Goal: Transaction & Acquisition: Purchase product/service

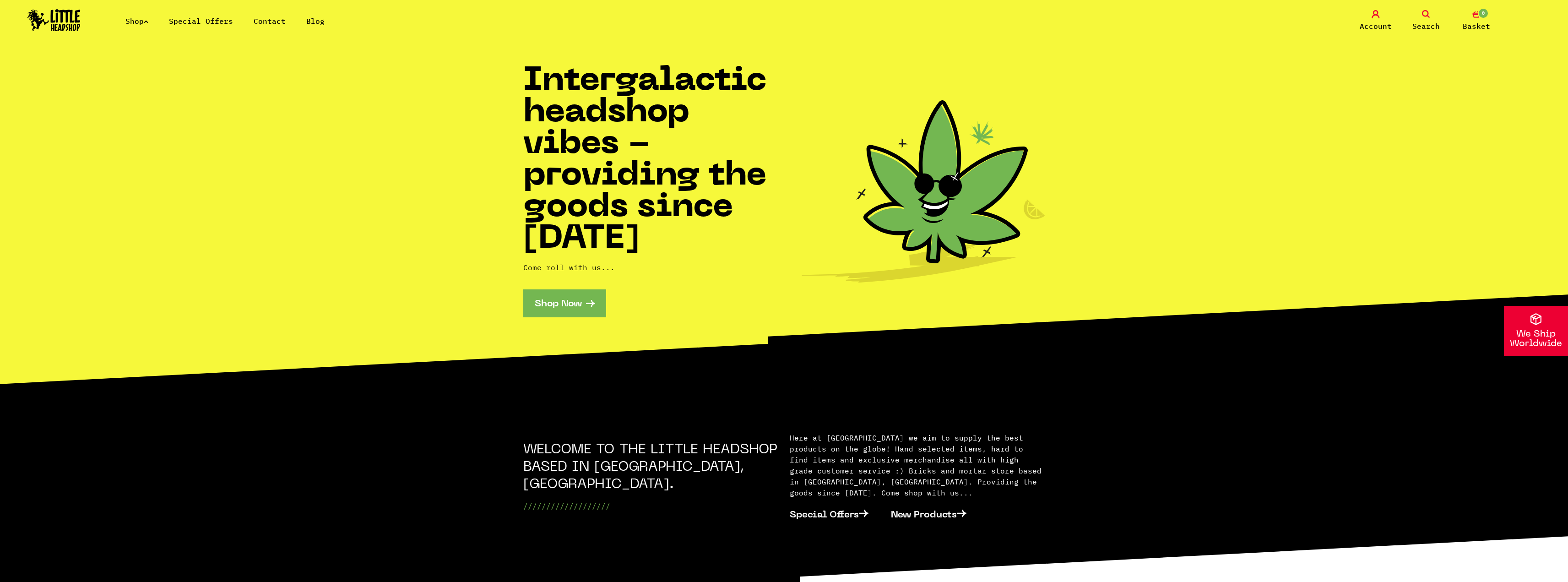
click at [139, 21] on link "Shop" at bounding box center [137, 21] width 23 height 9
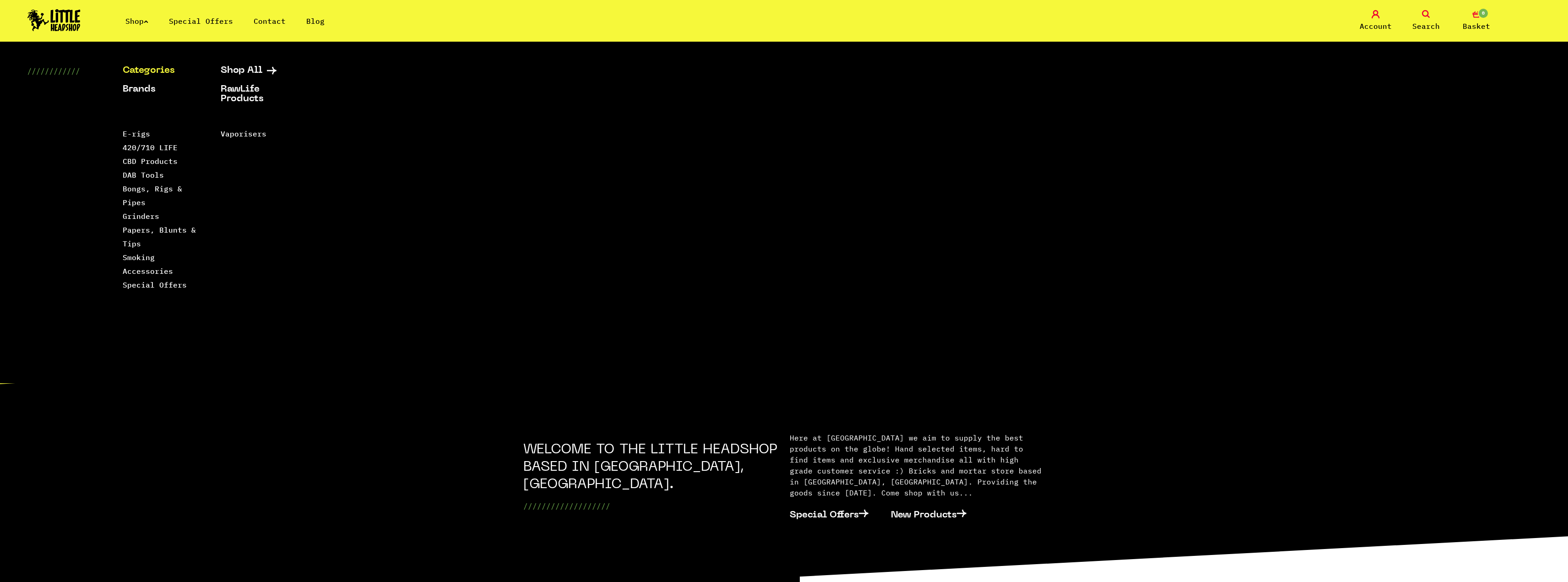
click at [147, 71] on link "Categories" at bounding box center [160, 71] width 75 height 10
click at [144, 192] on link "Bongs, Rigs & Pipes" at bounding box center [153, 195] width 60 height 23
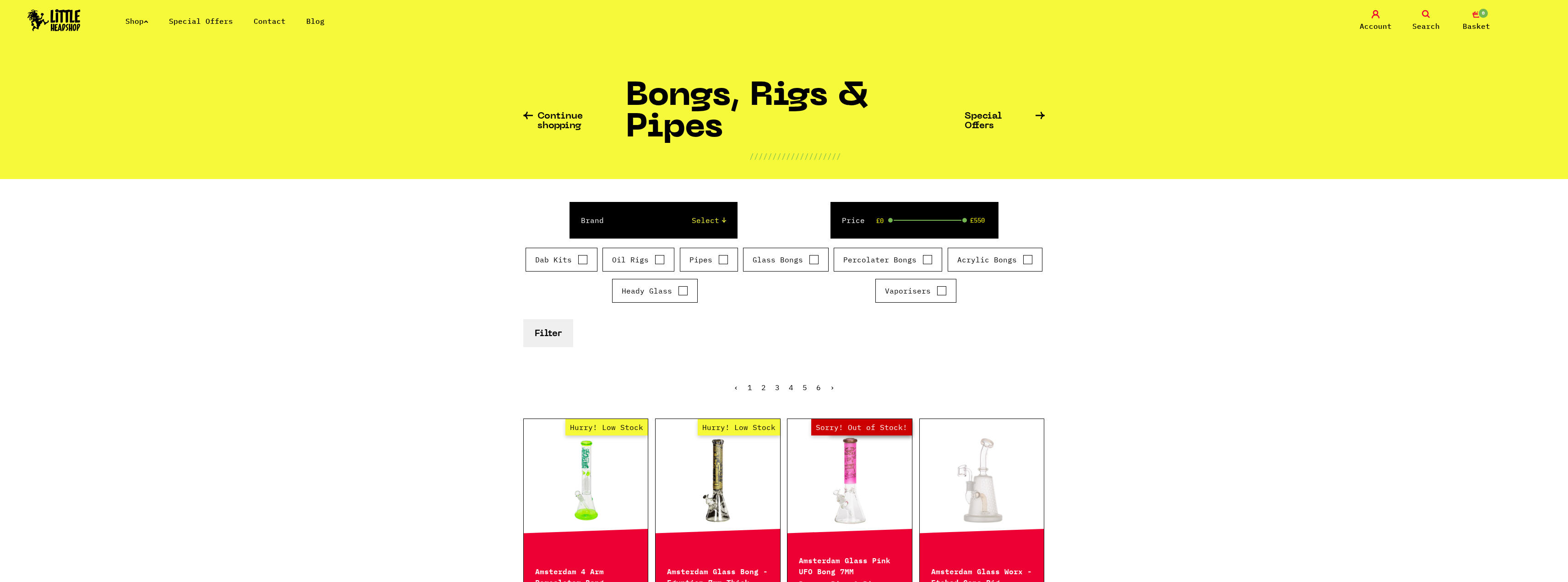
click at [637, 258] on label "Oil Rigs" at bounding box center [639, 259] width 52 height 11
click at [655, 258] on input "Oil Rigs" at bounding box center [660, 259] width 10 height 9
checkbox input "true"
click at [572, 259] on label "Dab Kits" at bounding box center [561, 259] width 52 height 11
click at [578, 259] on input "Dab Kits" at bounding box center [583, 259] width 10 height 9
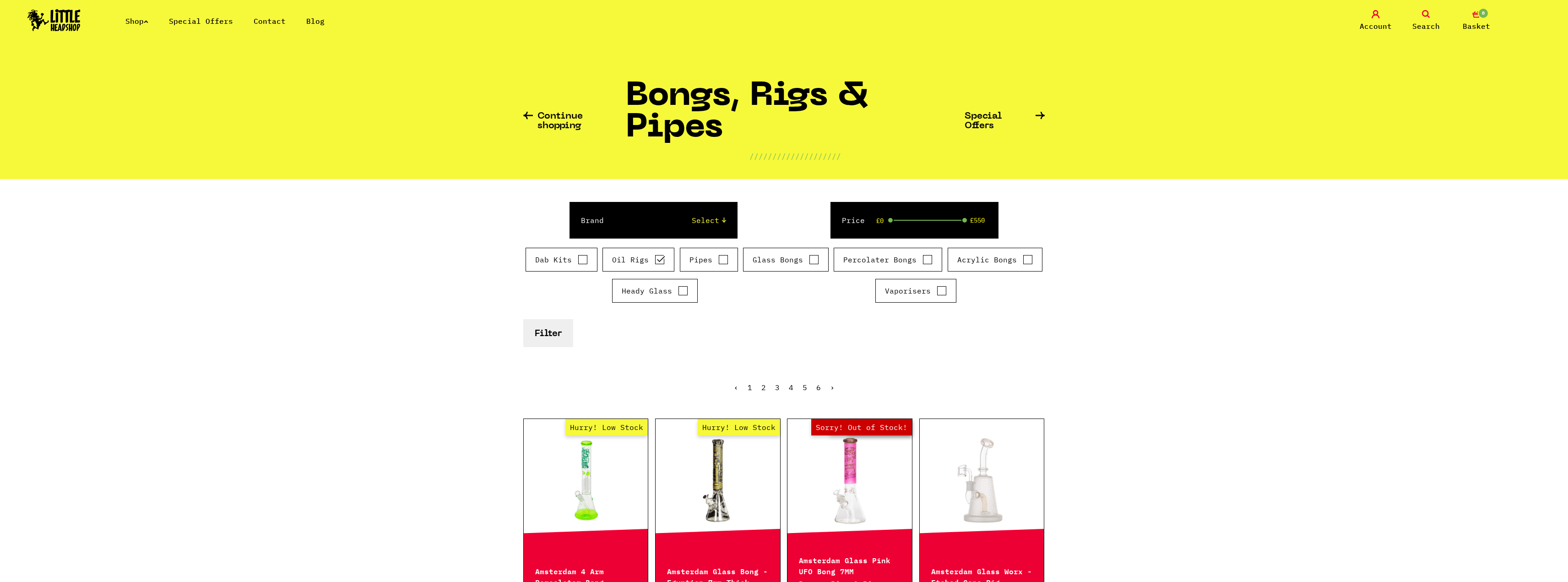
checkbox input "true"
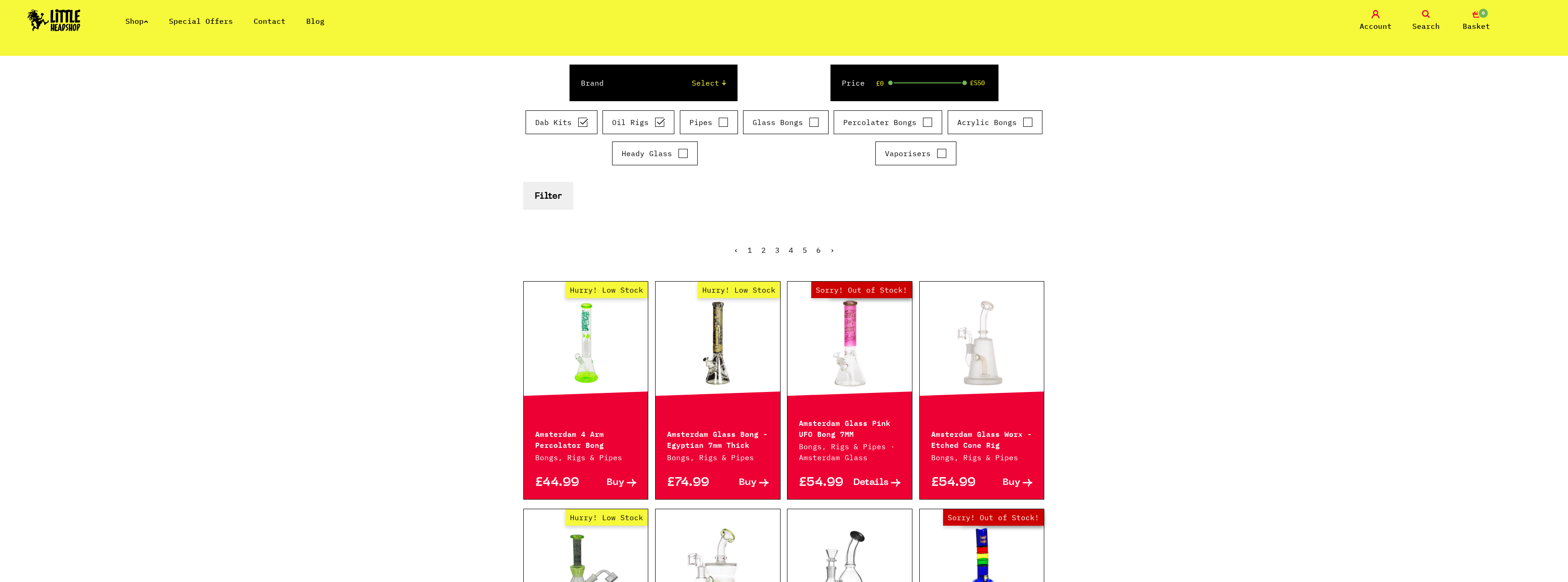
scroll to position [229, 0]
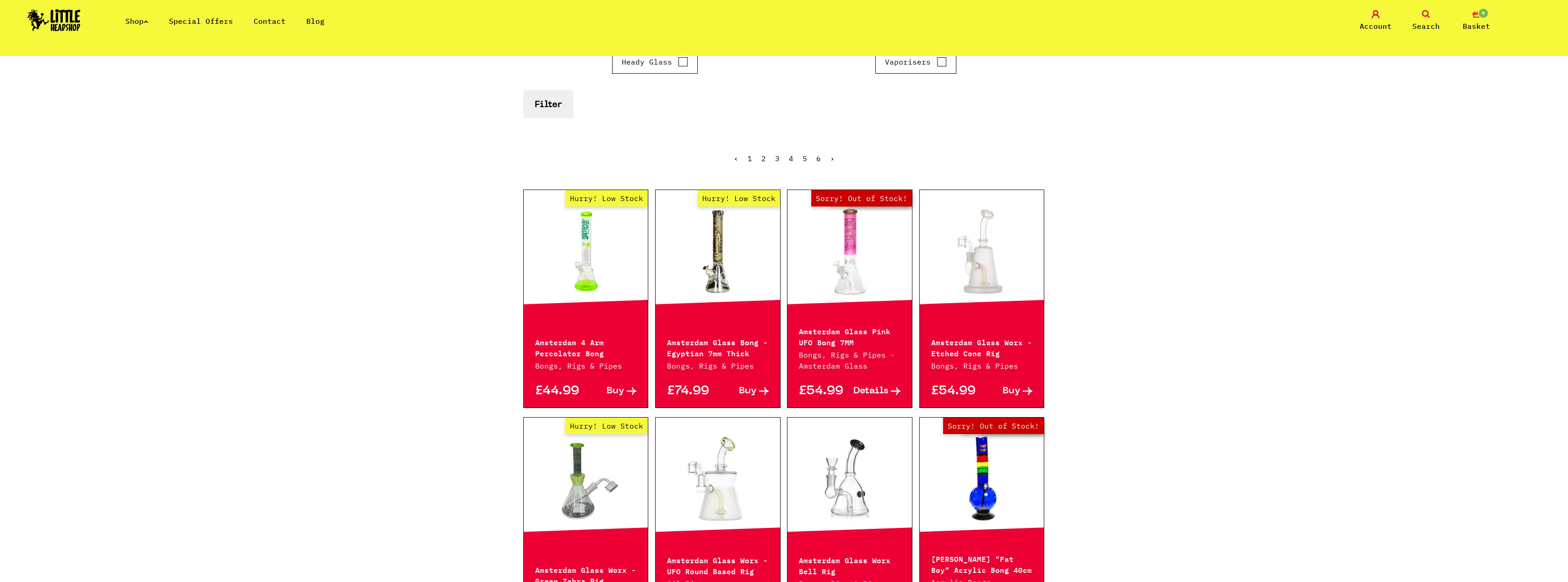
click at [551, 108] on button "Filter" at bounding box center [548, 104] width 50 height 28
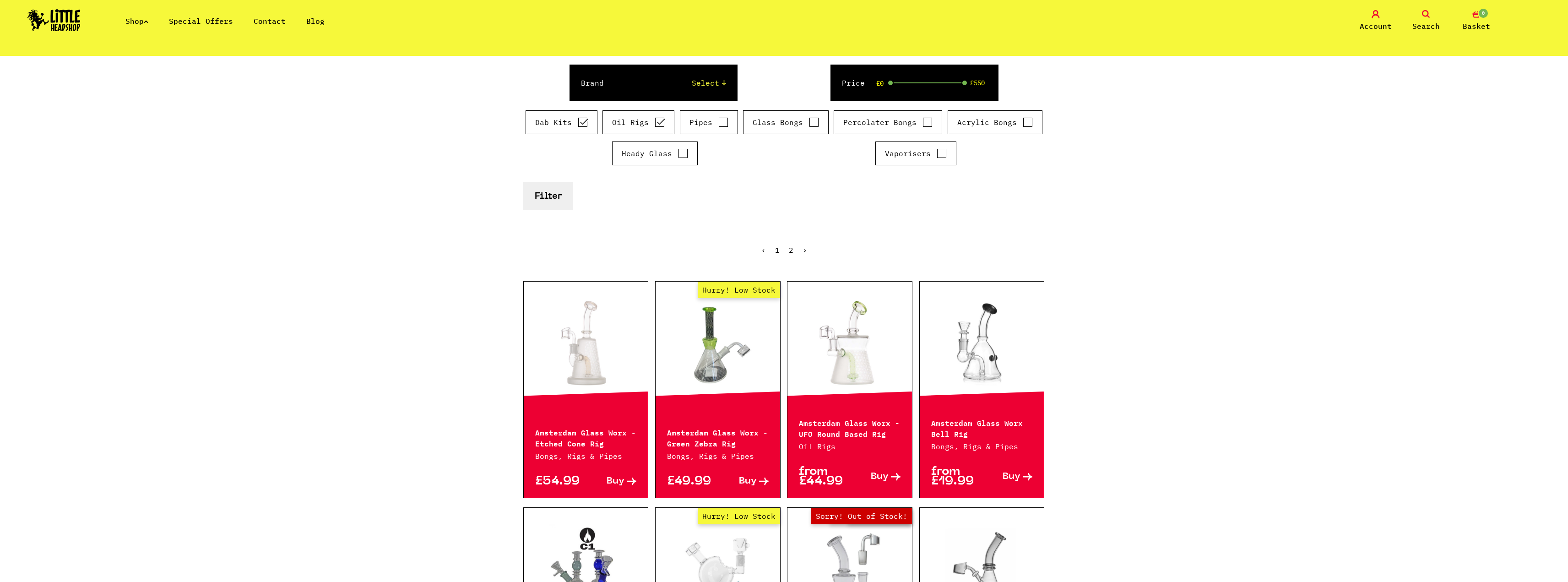
scroll to position [91, 0]
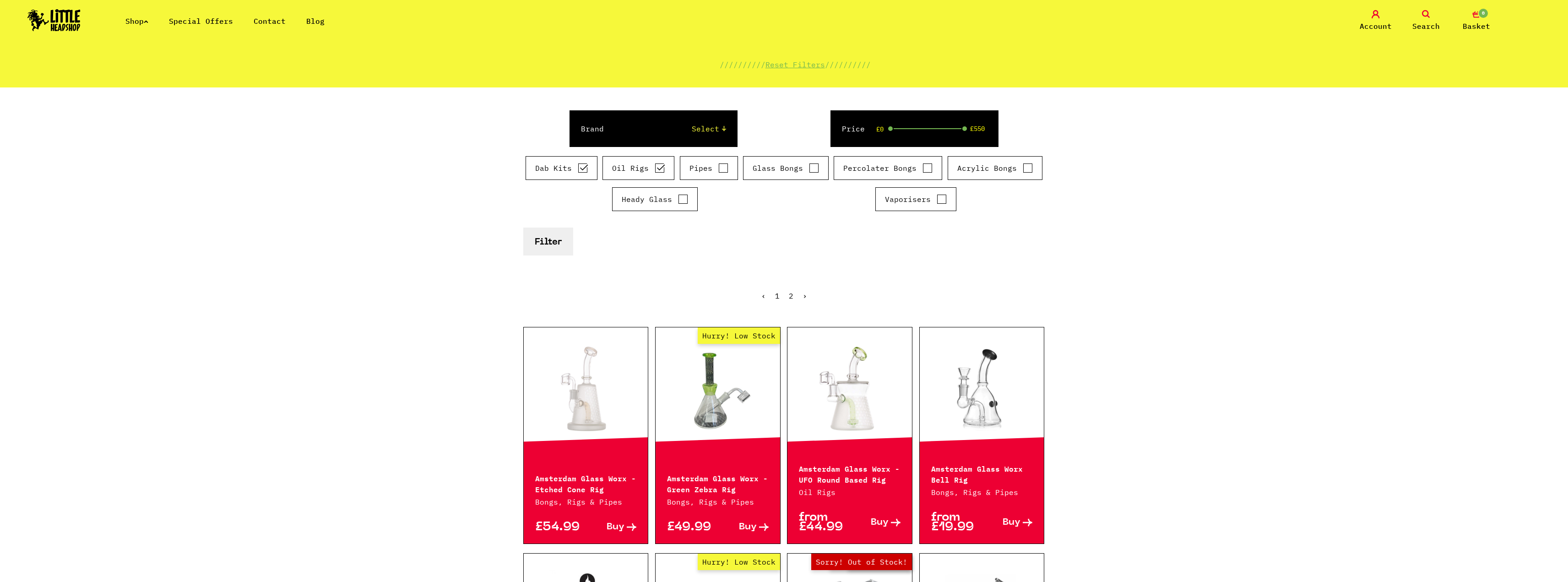
click at [714, 130] on select "Select Cookies SF Grace Glass Boost Dab Lab Chongz Basil Bush Puffco MJ Arsenal…" at bounding box center [674, 128] width 104 height 11
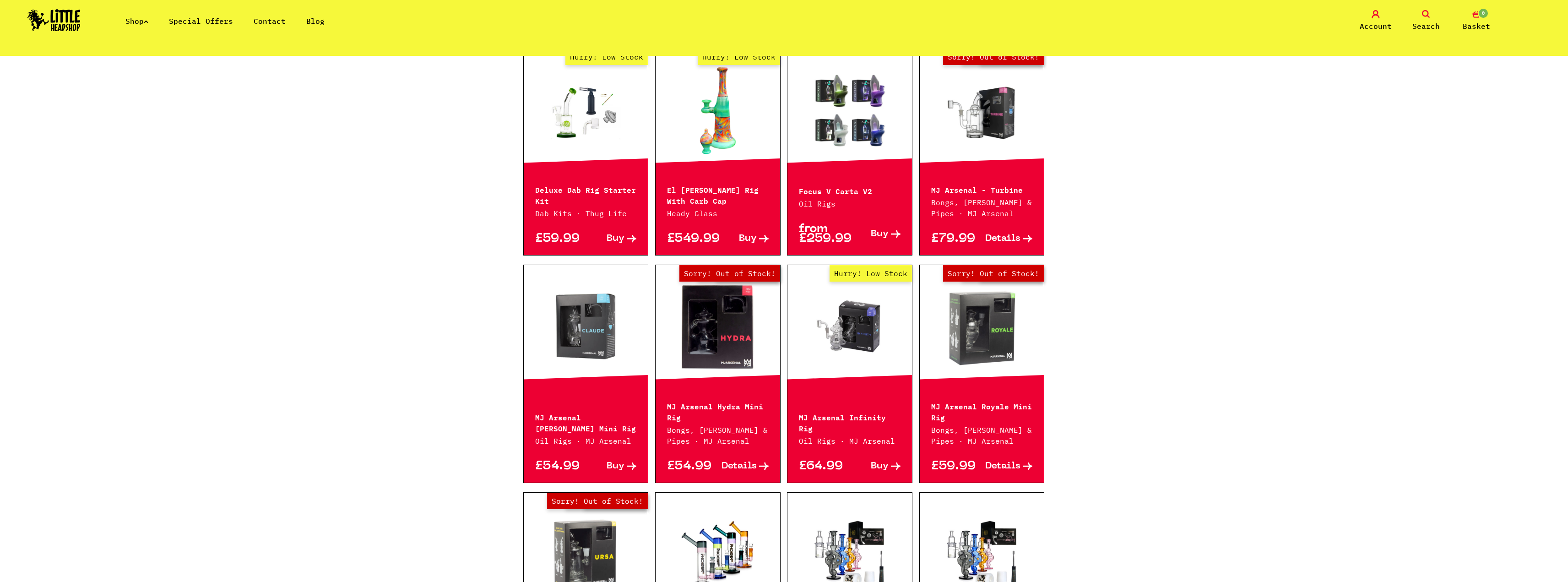
scroll to position [870, 0]
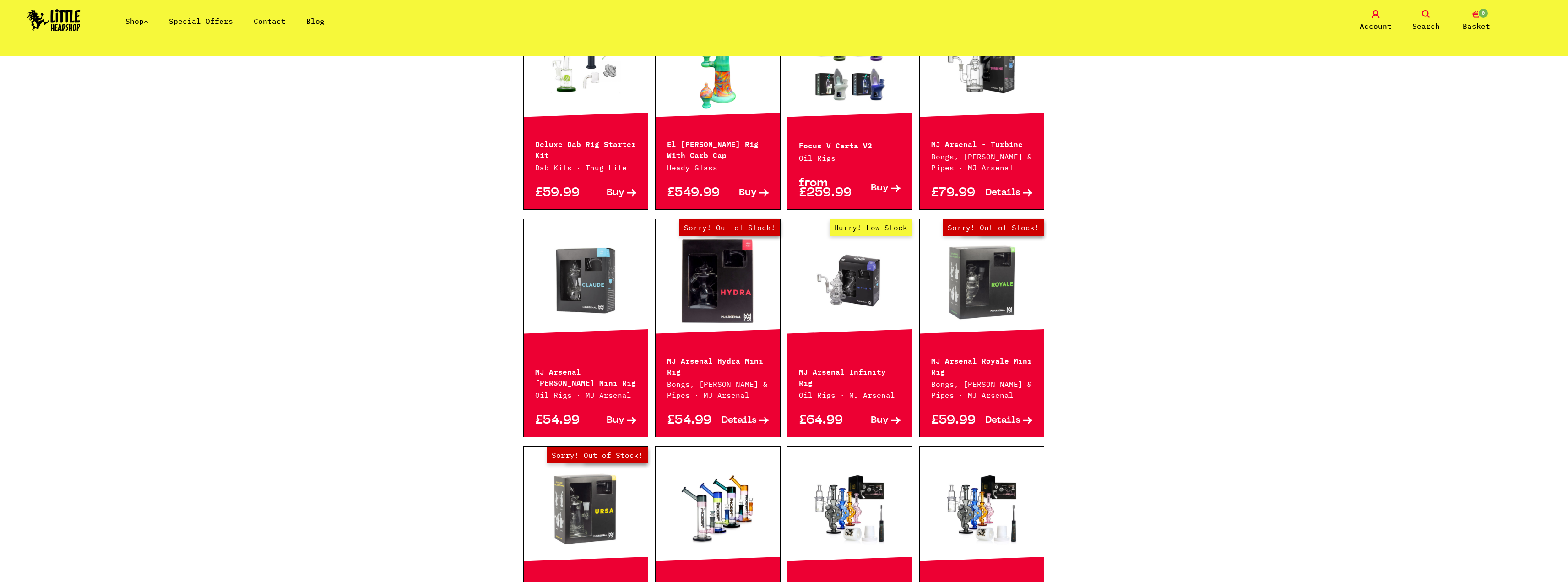
click at [823, 295] on link "Hurry! Low Stock" at bounding box center [850, 281] width 125 height 91
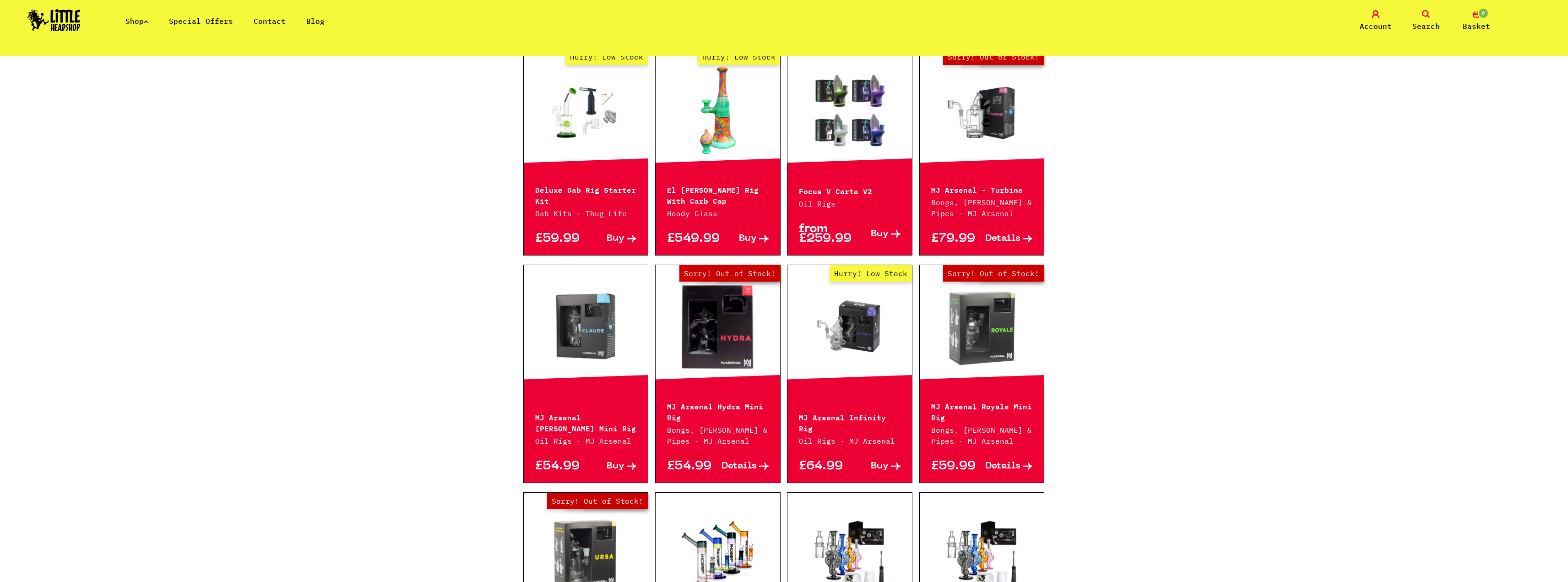
scroll to position [779, 0]
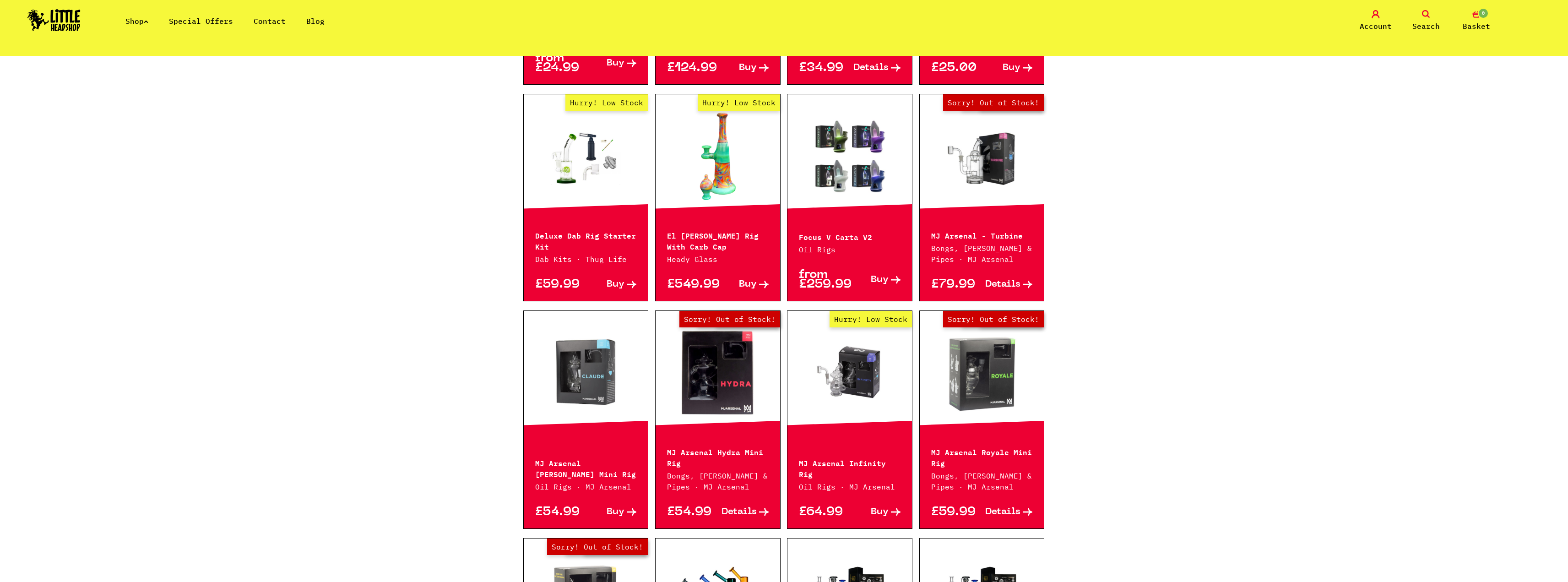
click at [981, 172] on link "Out of Stock Hurry! Low Stock Sorry! Out of Stock!" at bounding box center [982, 156] width 125 height 91
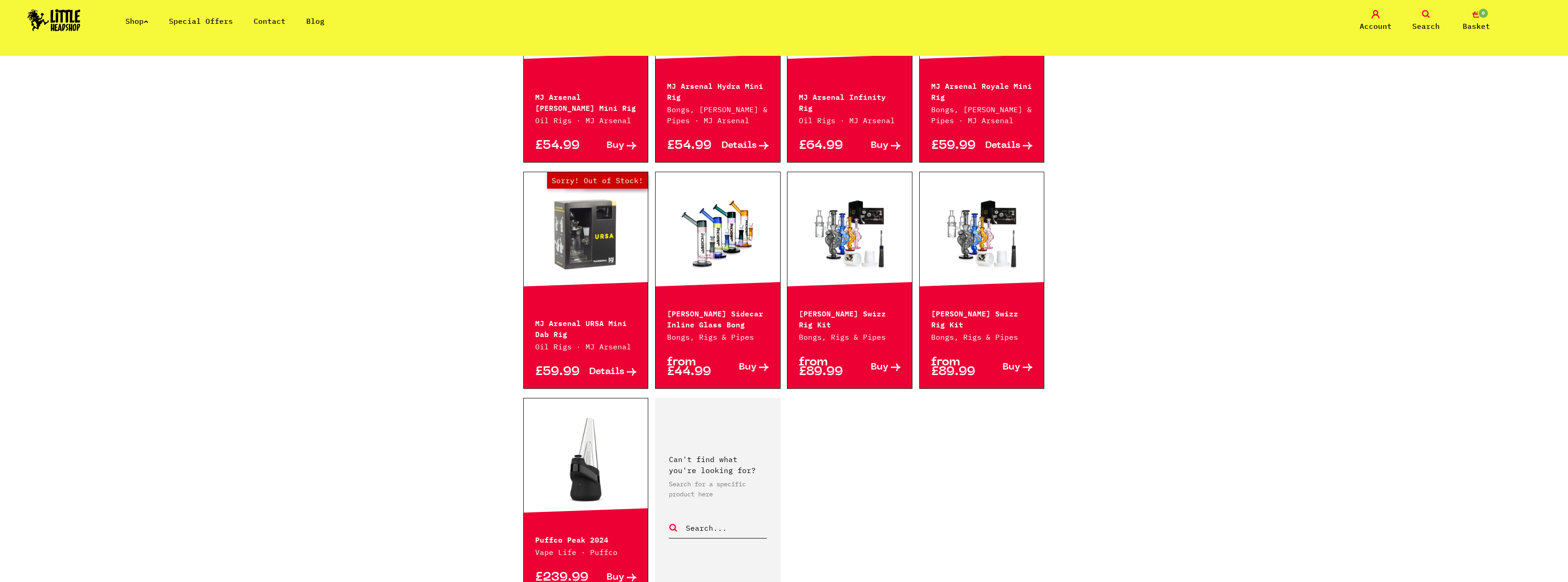
scroll to position [1373, 0]
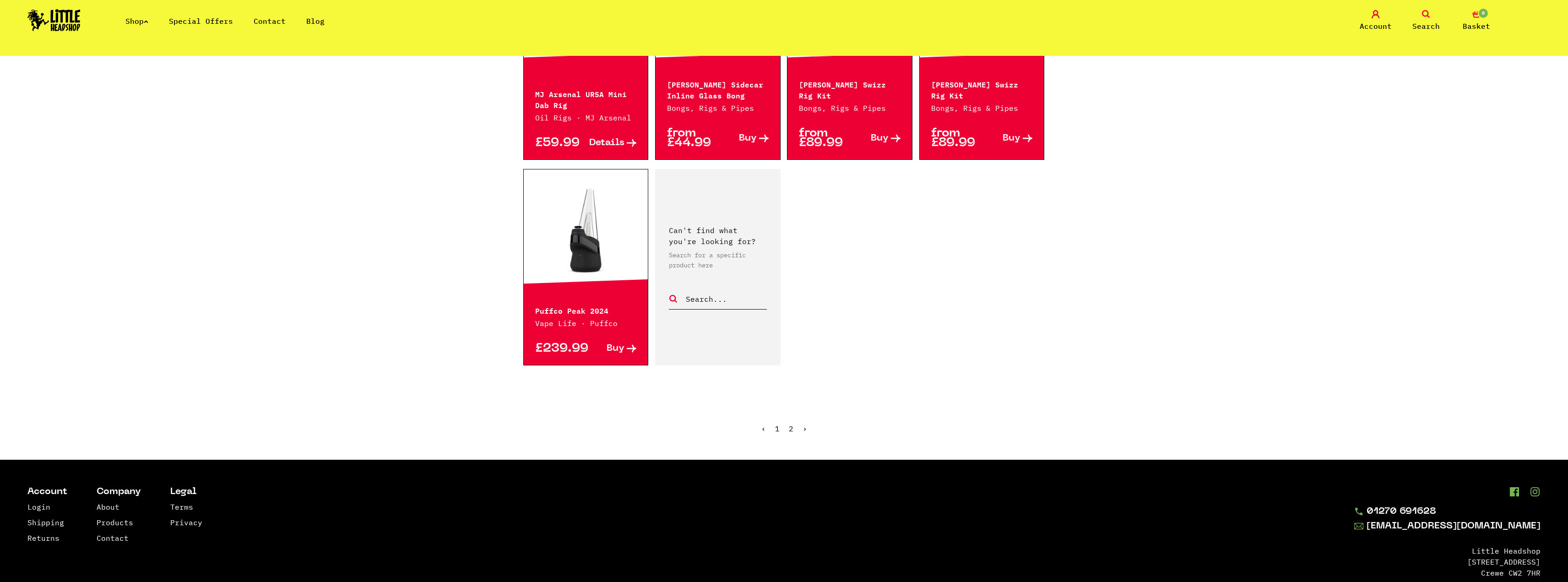
click at [788, 424] on ul "‹ 1 2 ›" at bounding box center [784, 435] width 522 height 40
click at [790, 427] on link "2" at bounding box center [791, 428] width 5 height 9
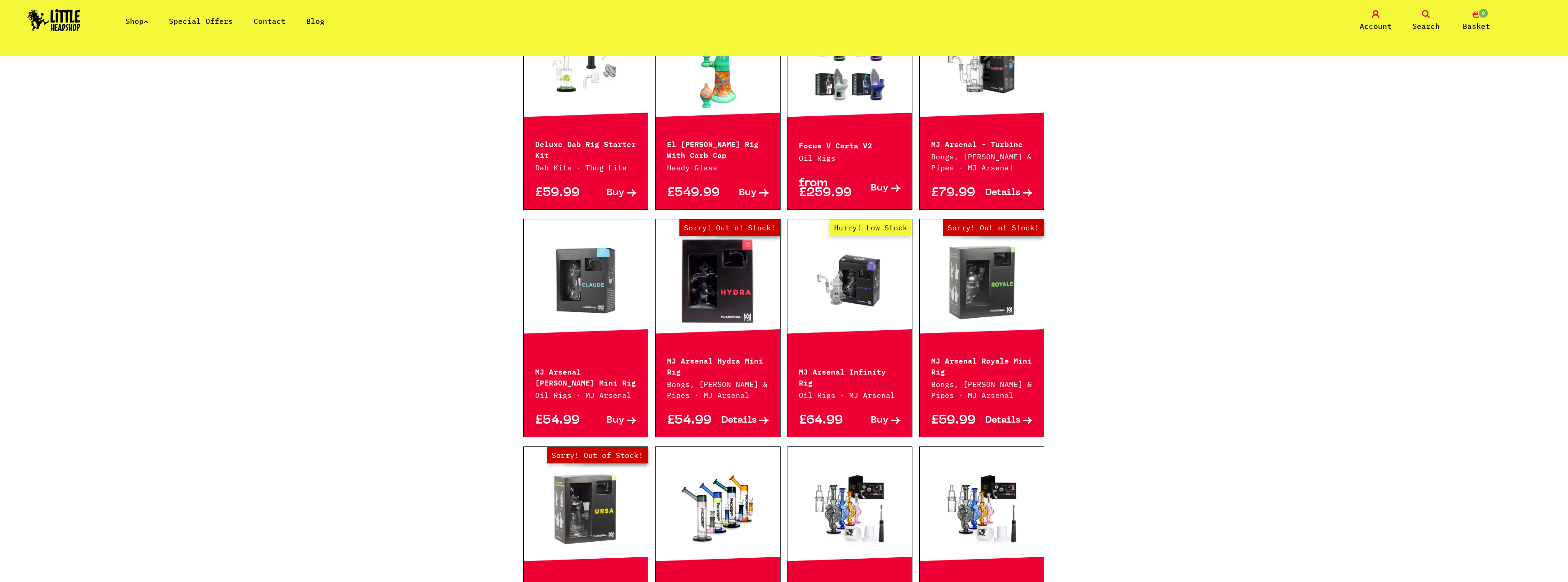
scroll to position [779, 0]
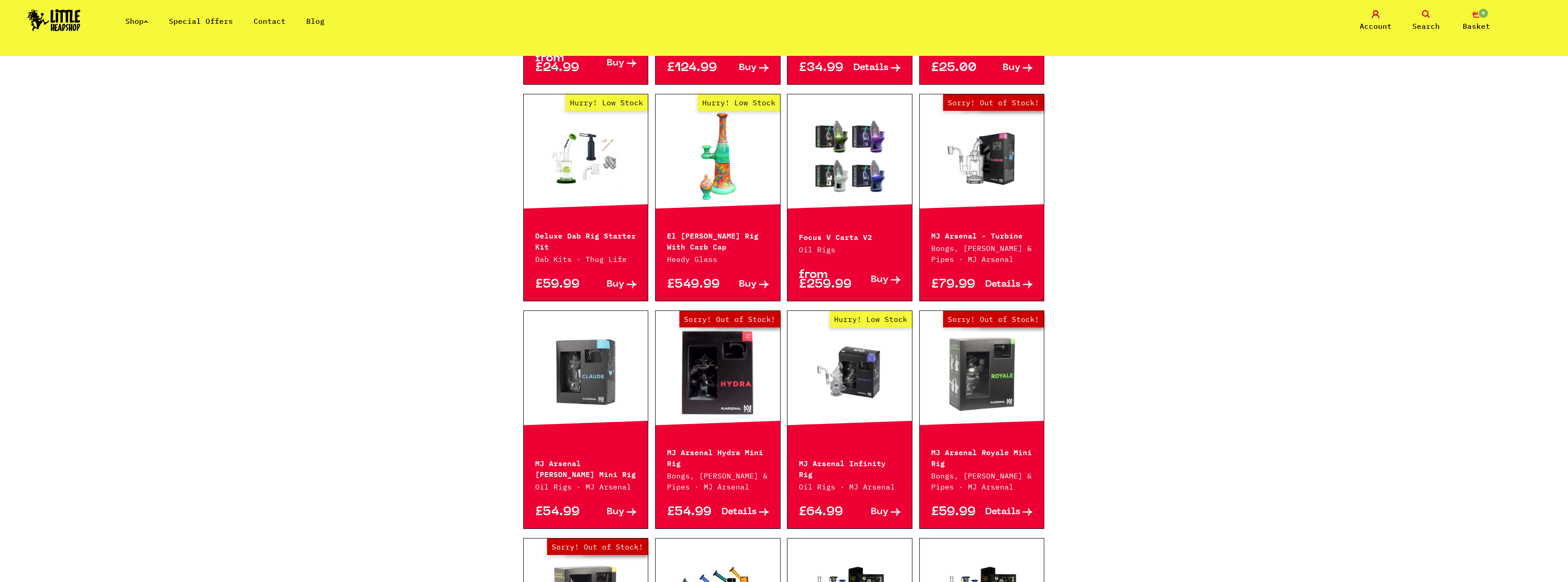
click at [993, 170] on link "Out of Stock Hurry! Low Stock Sorry! Out of Stock!" at bounding box center [982, 156] width 125 height 91
click at [837, 382] on link "Hurry! Low Stock" at bounding box center [850, 373] width 125 height 91
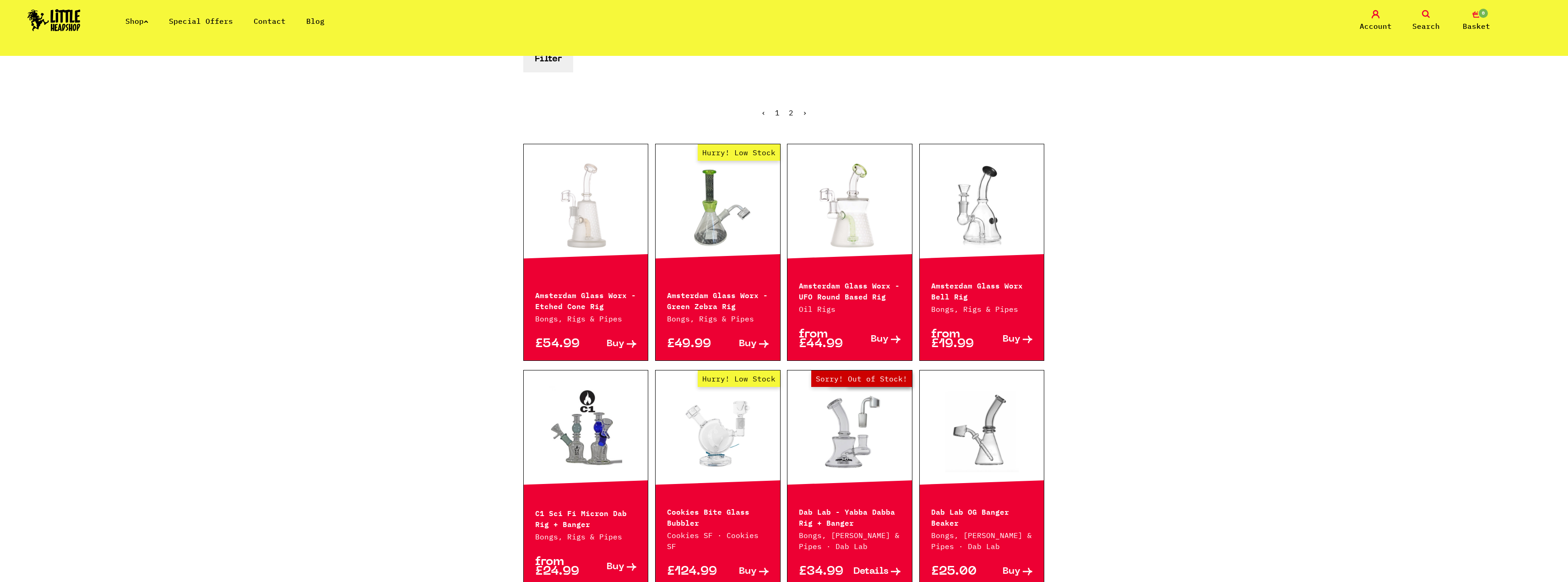
scroll to position [138, 0]
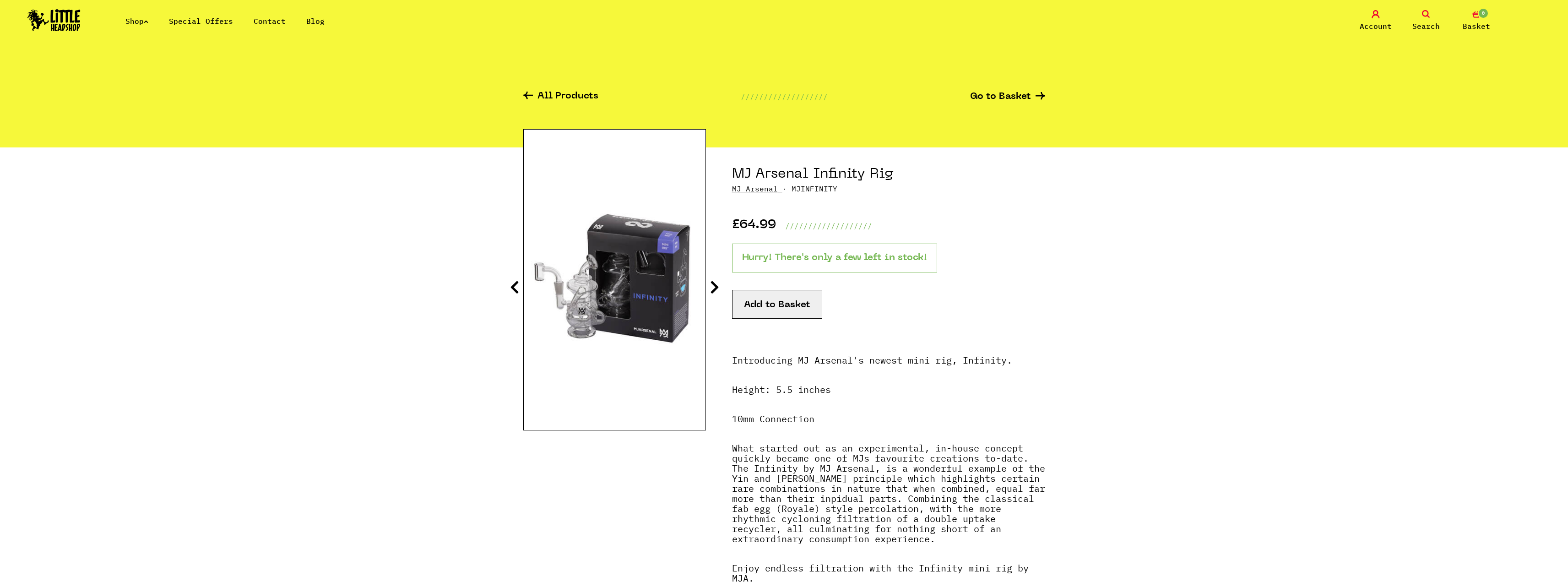
scroll to position [91, 0]
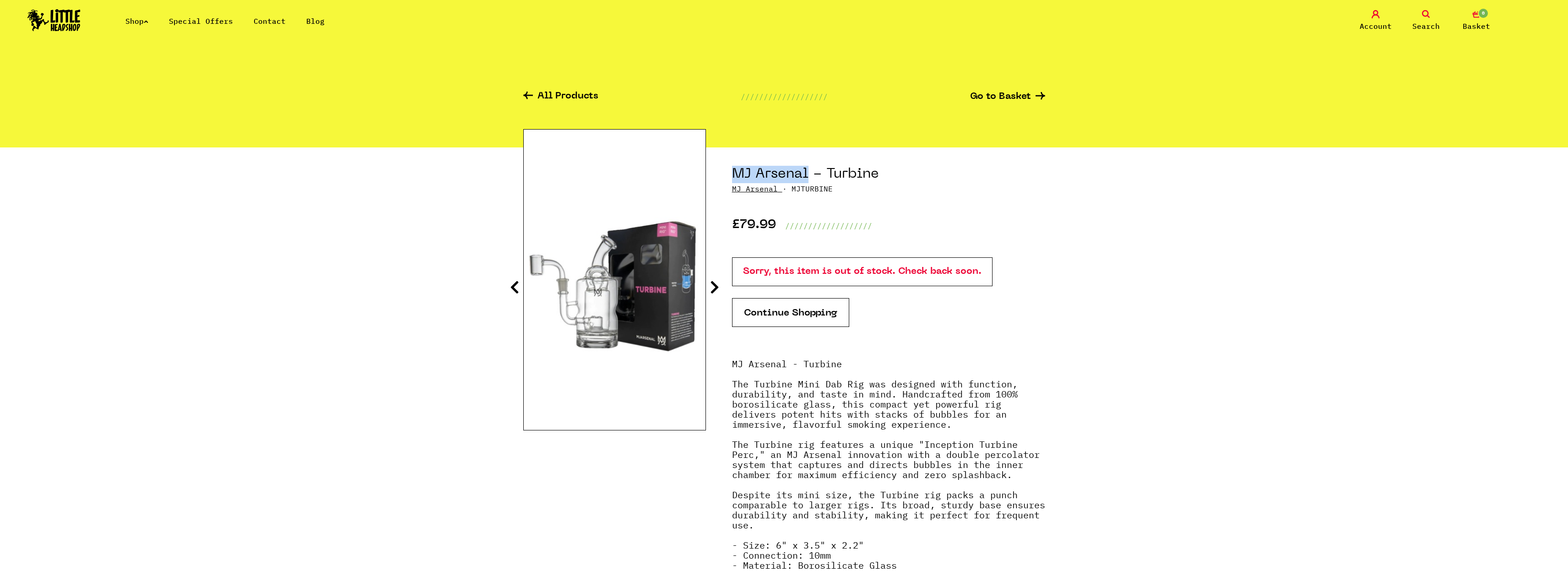
drag, startPoint x: 732, startPoint y: 176, endPoint x: 806, endPoint y: 175, distance: 74.0
click at [806, 175] on h1 "MJ Arsenal - Turbine" at bounding box center [889, 174] width 313 height 18
drag, startPoint x: 437, startPoint y: 107, endPoint x: 441, endPoint y: 111, distance: 5.7
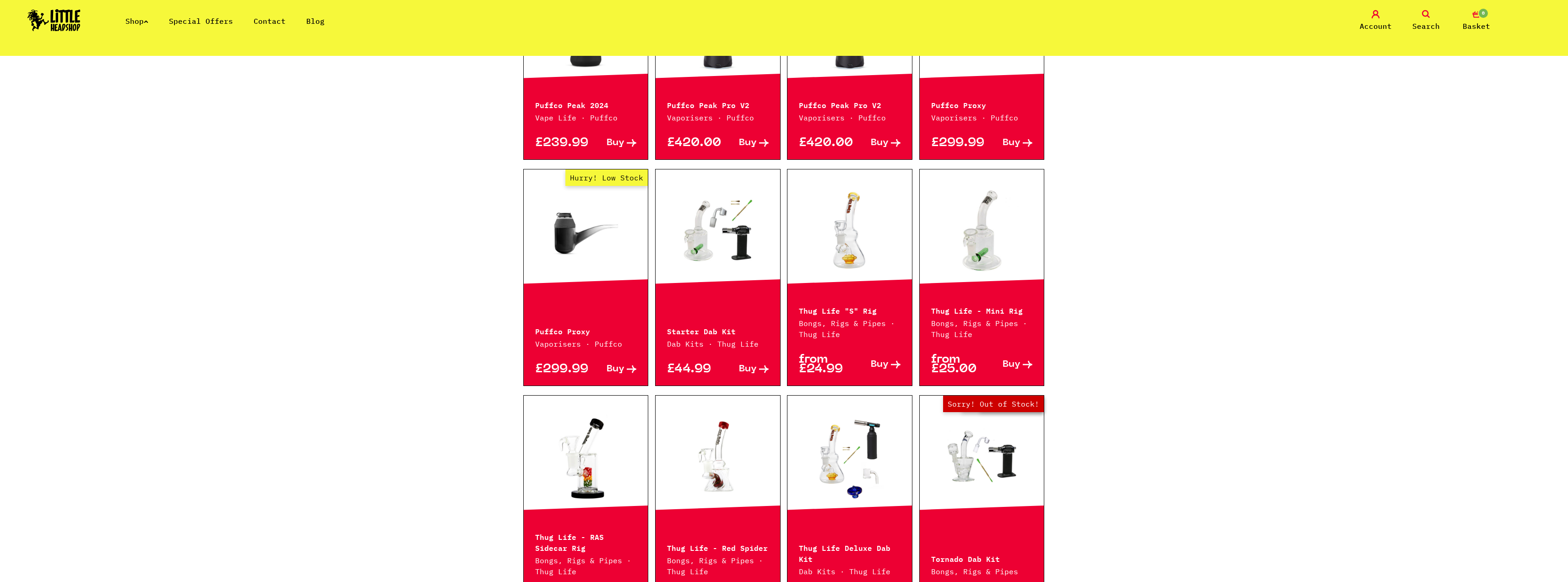
scroll to position [363, 0]
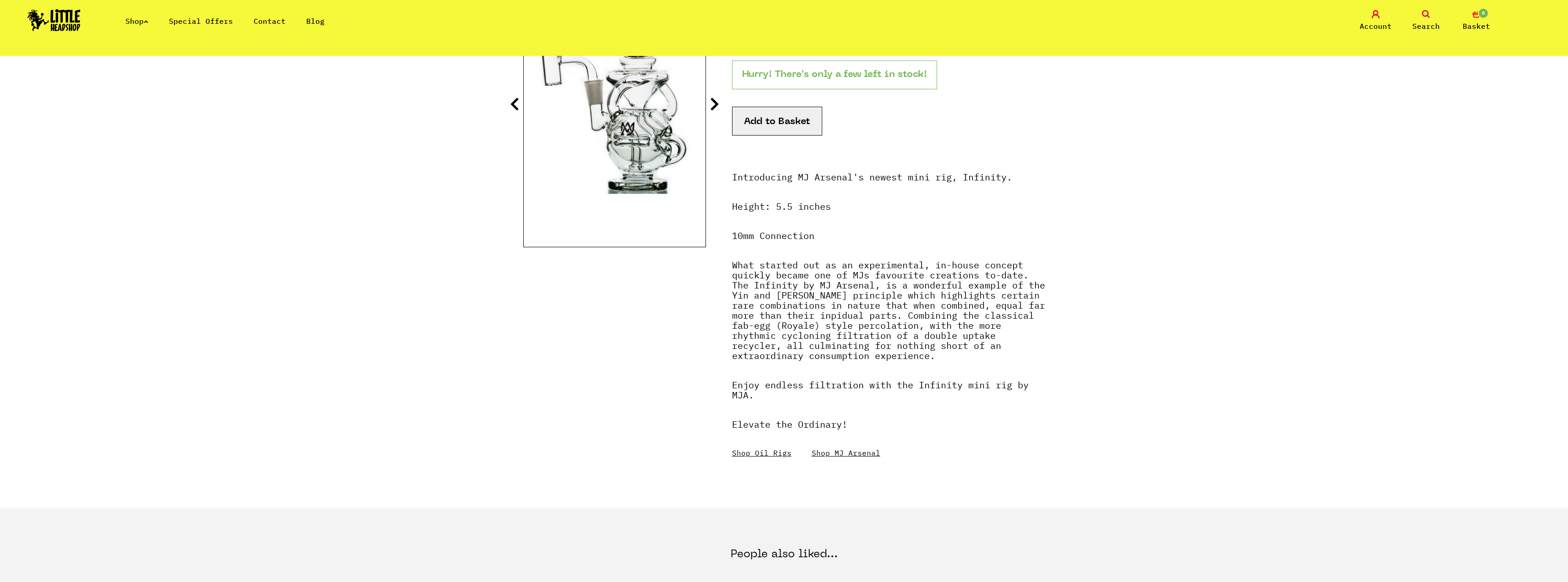
scroll to position [91, 0]
